Goal: Task Accomplishment & Management: Manage account settings

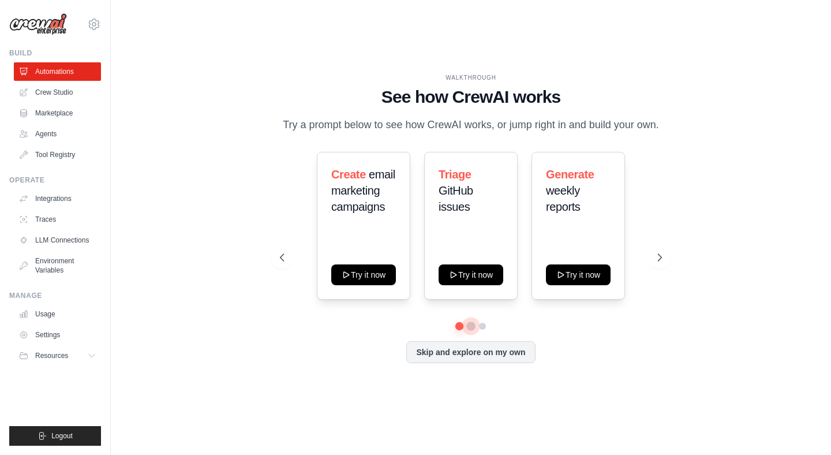
click at [470, 325] on button at bounding box center [470, 325] width 9 height 9
click at [483, 324] on button at bounding box center [482, 325] width 9 height 9
click at [93, 349] on button "Resources" at bounding box center [58, 355] width 87 height 18
click at [50, 134] on link "Agents" at bounding box center [58, 134] width 87 height 18
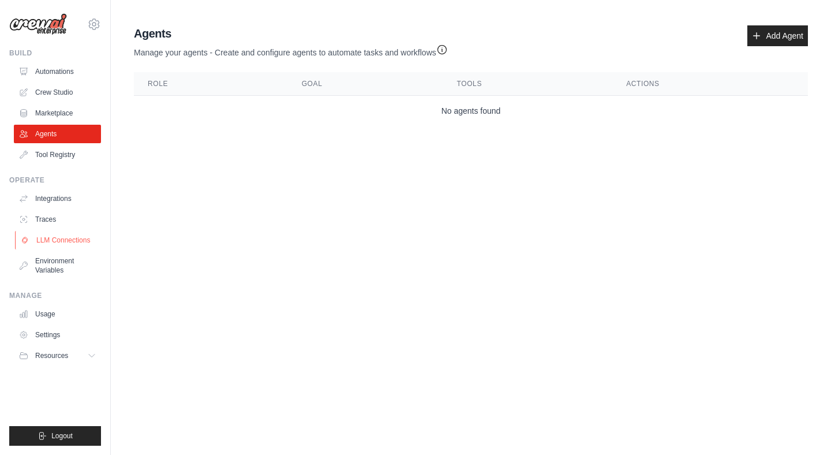
click at [63, 238] on link "LLM Connections" at bounding box center [58, 240] width 87 height 18
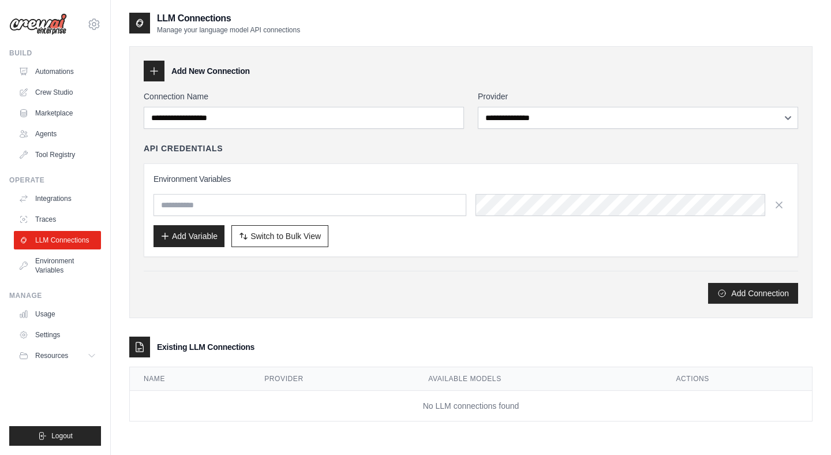
scroll to position [23, 0]
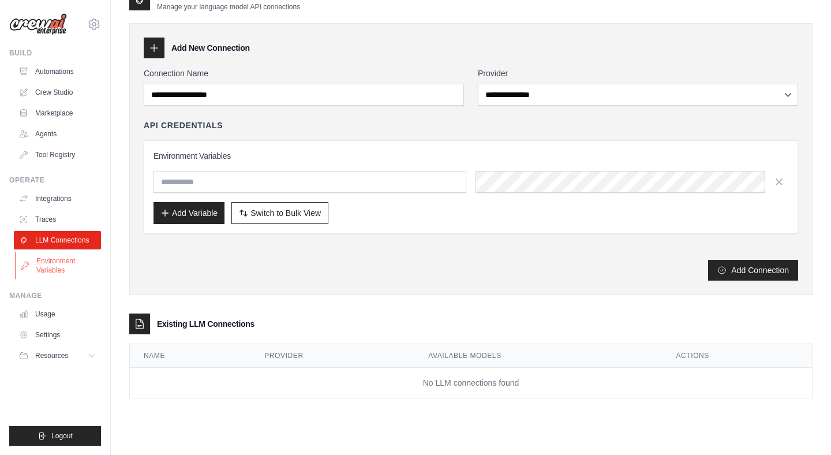
click at [42, 264] on link "Environment Variables" at bounding box center [58, 266] width 87 height 28
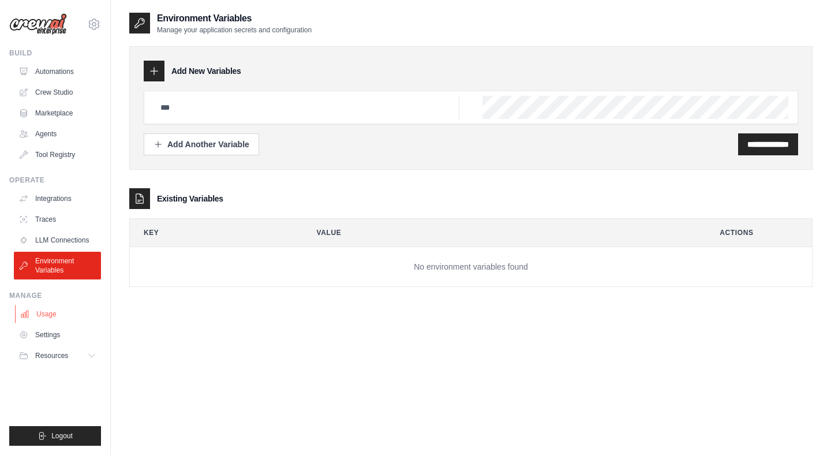
click at [42, 318] on link "Usage" at bounding box center [58, 314] width 87 height 18
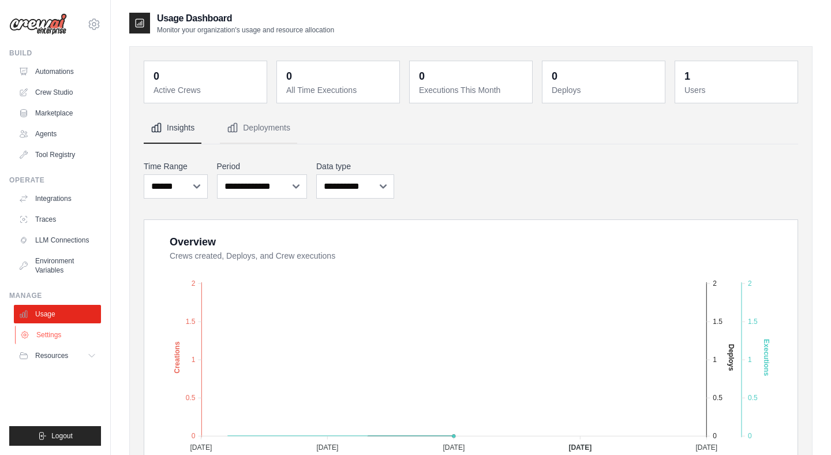
click at [43, 333] on link "Settings" at bounding box center [58, 334] width 87 height 18
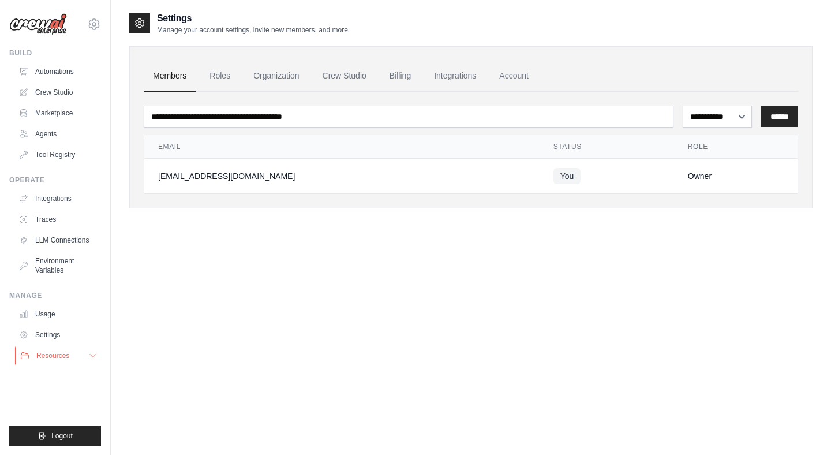
click at [42, 361] on button "Resources" at bounding box center [58, 355] width 87 height 18
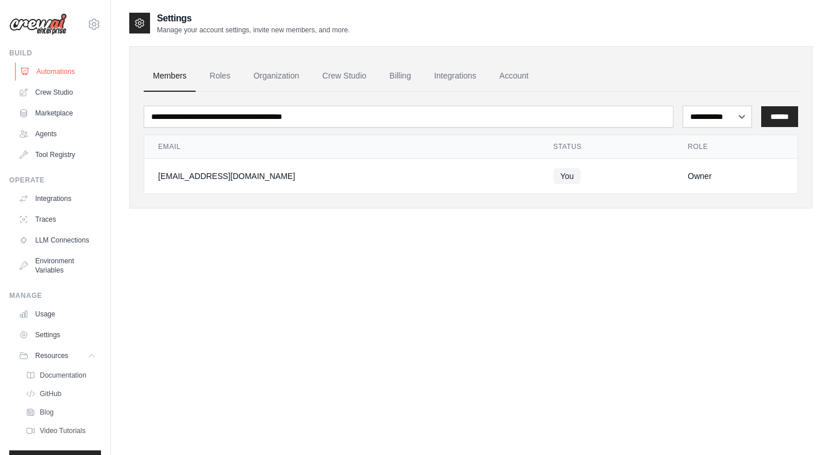
click at [46, 76] on link "Automations" at bounding box center [58, 71] width 87 height 18
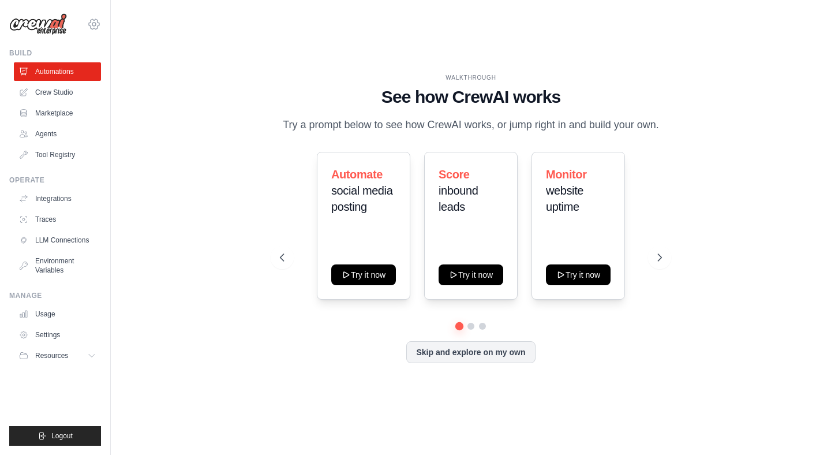
click at [89, 29] on icon at bounding box center [94, 24] width 14 height 14
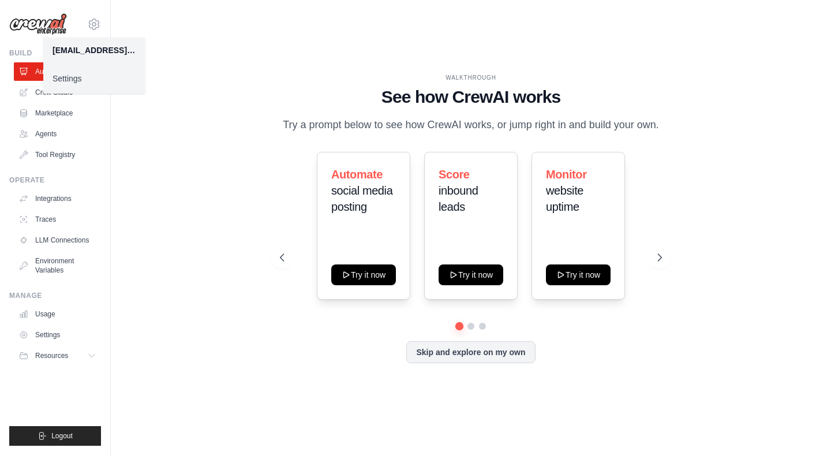
click at [72, 82] on link "Settings" at bounding box center [94, 78] width 102 height 21
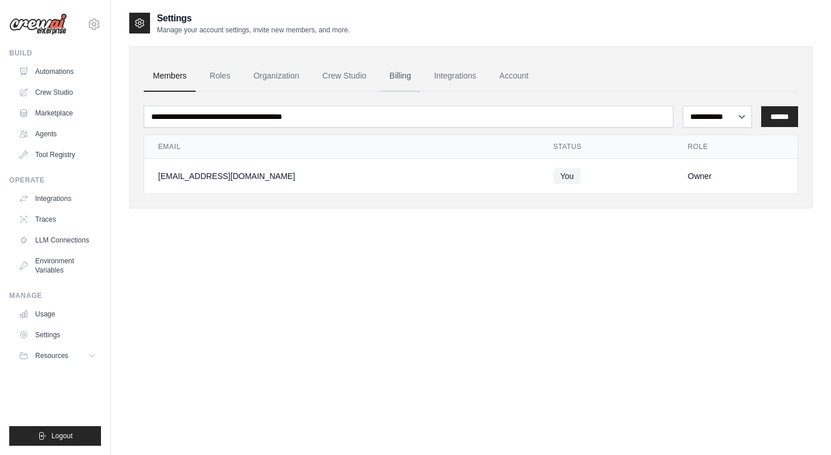
click at [388, 76] on link "Billing" at bounding box center [400, 76] width 40 height 31
